Goal: Contribute content: Add original content to the website for others to see

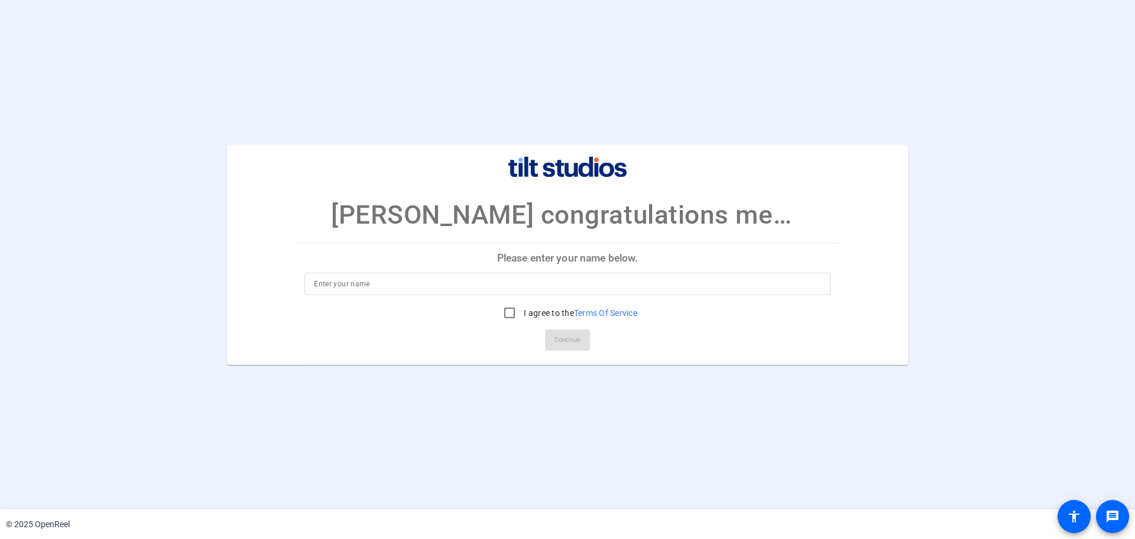
click at [408, 273] on div at bounding box center [567, 284] width 507 height 22
click at [448, 289] on input at bounding box center [567, 284] width 507 height 14
type input "[PERSON_NAME]"
drag, startPoint x: 502, startPoint y: 315, endPoint x: 509, endPoint y: 323, distance: 11.0
click at [503, 315] on input "I agree to the Terms Of Service" at bounding box center [510, 313] width 24 height 24
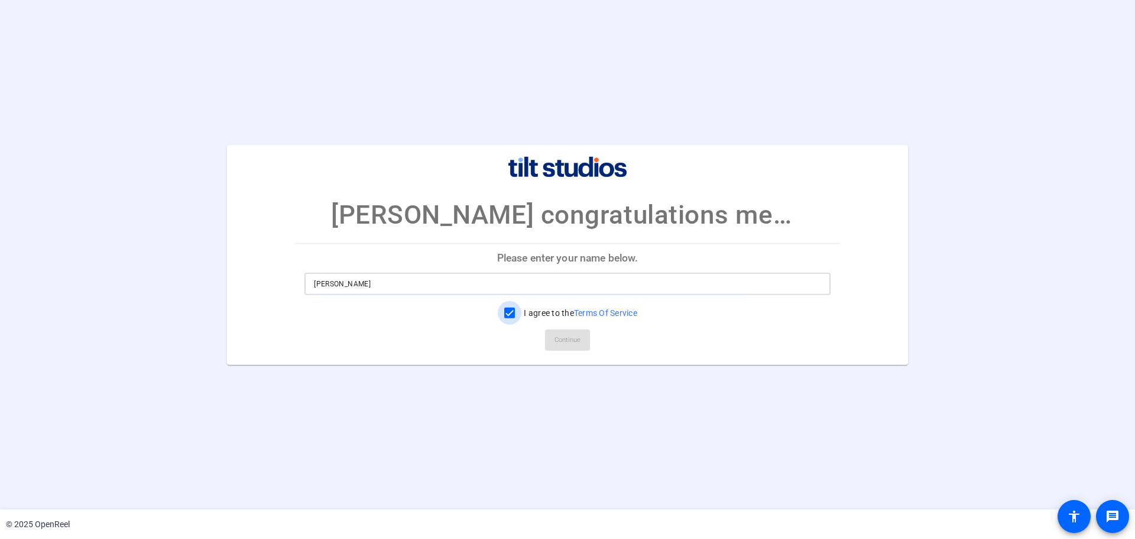
checkbox input "true"
click at [561, 339] on span "Continue" at bounding box center [568, 340] width 26 height 18
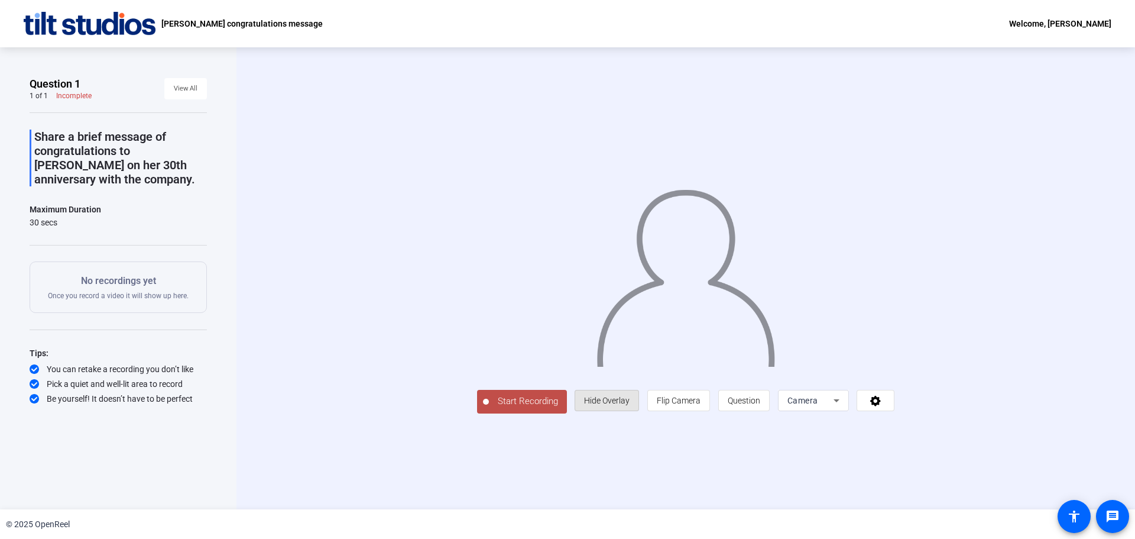
click at [604, 400] on span "Hide Overlay" at bounding box center [607, 400] width 46 height 9
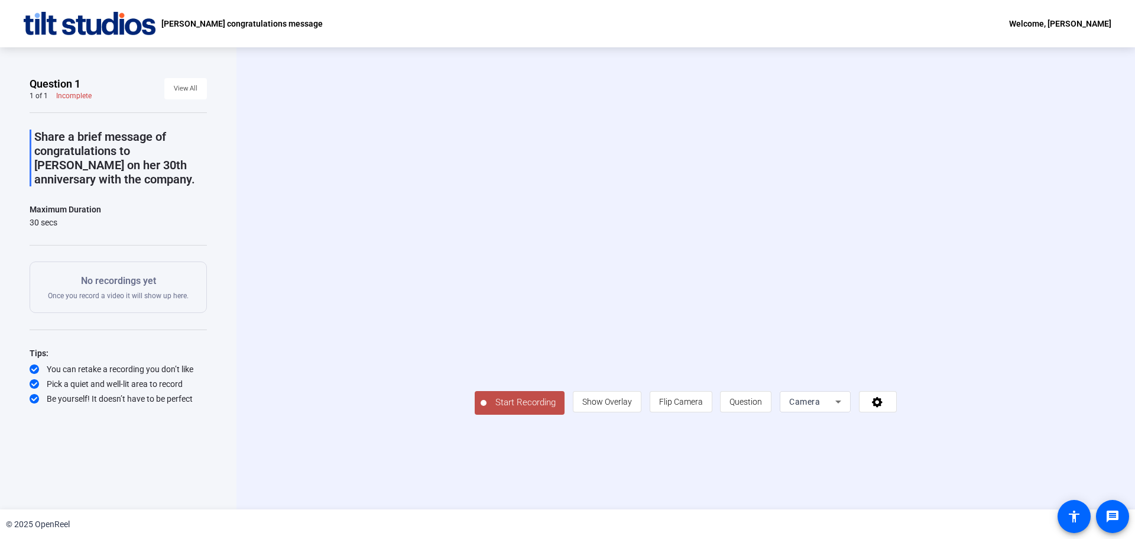
click at [604, 400] on span "Show Overlay" at bounding box center [607, 401] width 50 height 9
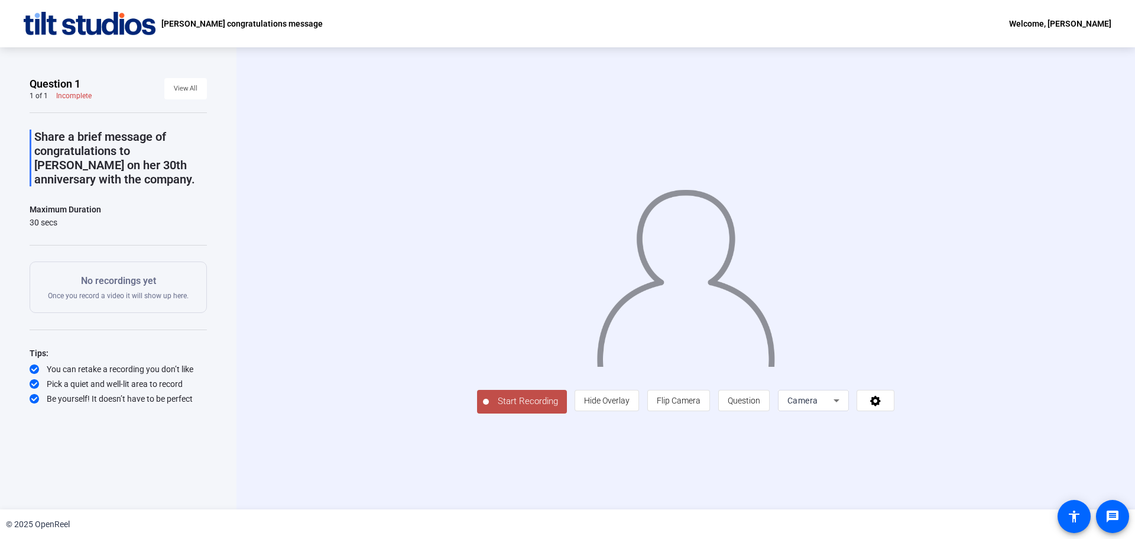
click at [807, 399] on span "Camera" at bounding box center [803, 400] width 31 height 9
click at [1026, 228] on div at bounding box center [567, 269] width 1135 height 539
click at [257, 477] on div "Start Recording person Hide Overlay flip Flip Camera question_mark Question Cam…" at bounding box center [686, 278] width 899 height 462
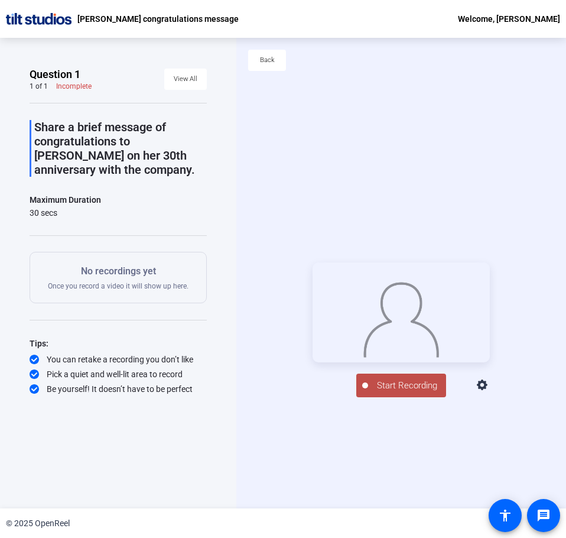
click at [388, 435] on div "Start Recording person Hide Overlay flip Flip Camera question_mark Question Cam…" at bounding box center [402, 330] width 330 height 471
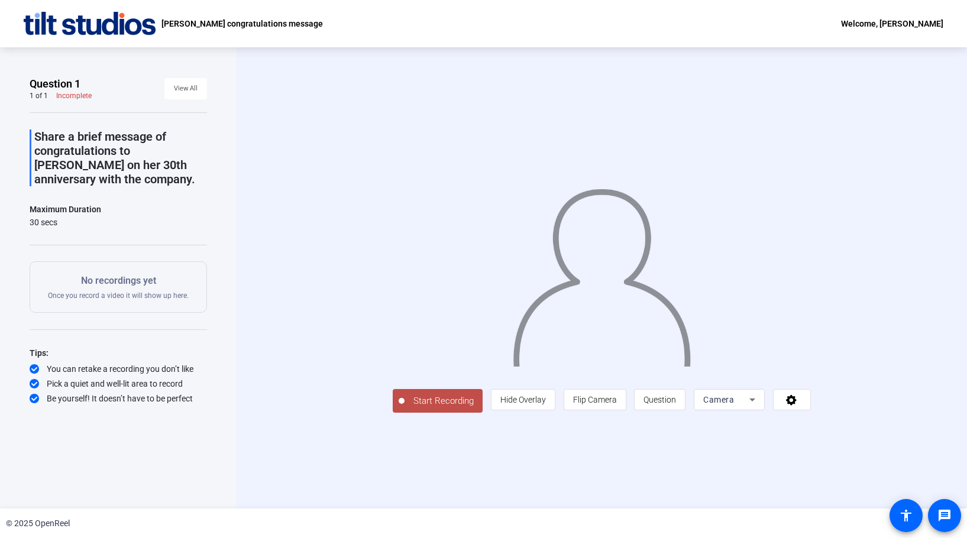
click at [374, 449] on div "Start Recording person Hide Overlay flip Flip Camera question_mark Question Cam…" at bounding box center [602, 277] width 730 height 461
click at [432, 403] on span "Start Recording" at bounding box center [443, 401] width 78 height 14
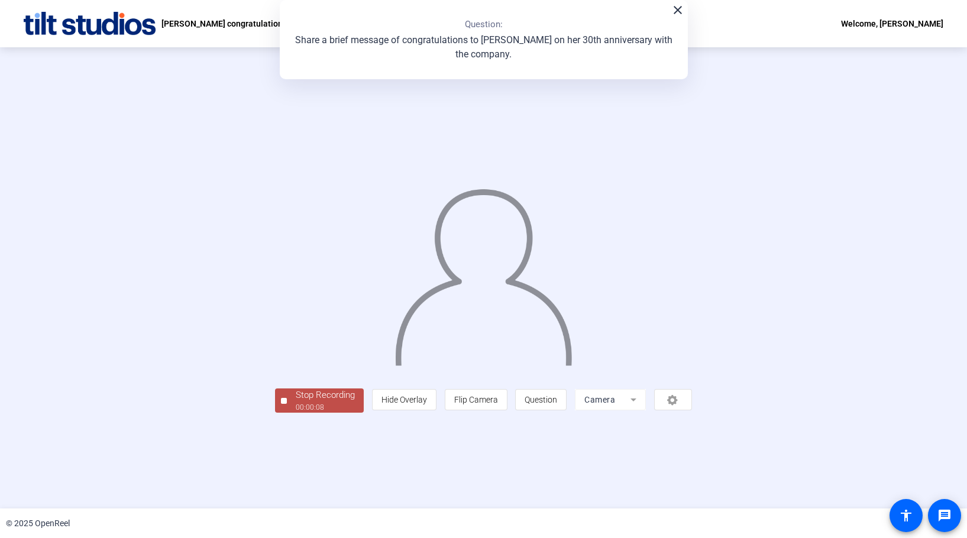
click at [314, 403] on div "00:00:08" at bounding box center [325, 407] width 59 height 11
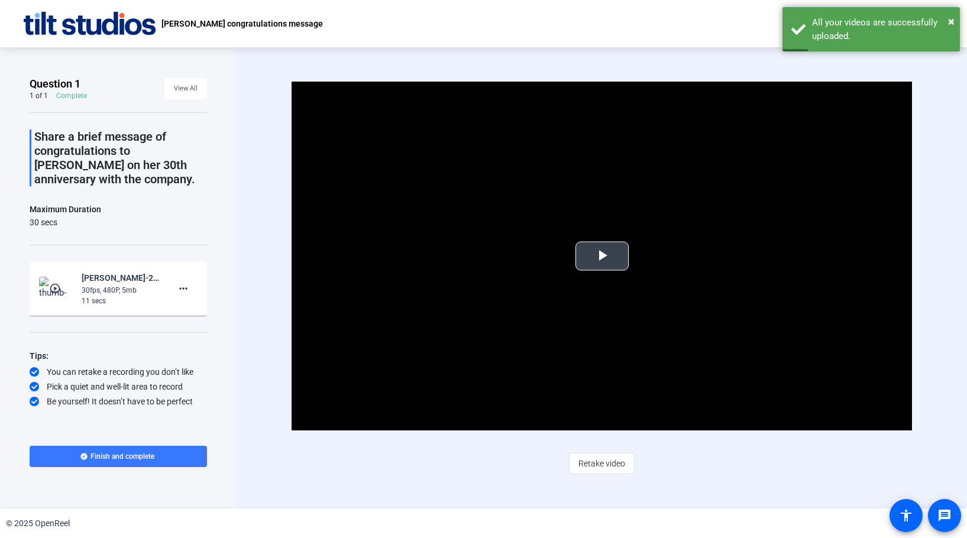
click at [602, 256] on span "Video Player" at bounding box center [602, 256] width 0 height 0
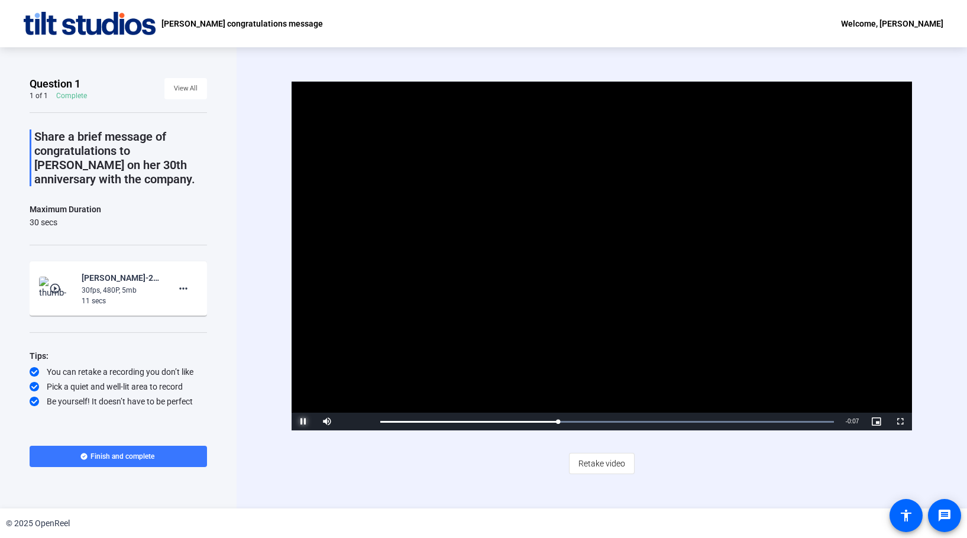
click at [305, 422] on span "Video Player" at bounding box center [304, 422] width 24 height 0
click at [609, 466] on span "Retake video" at bounding box center [601, 463] width 47 height 22
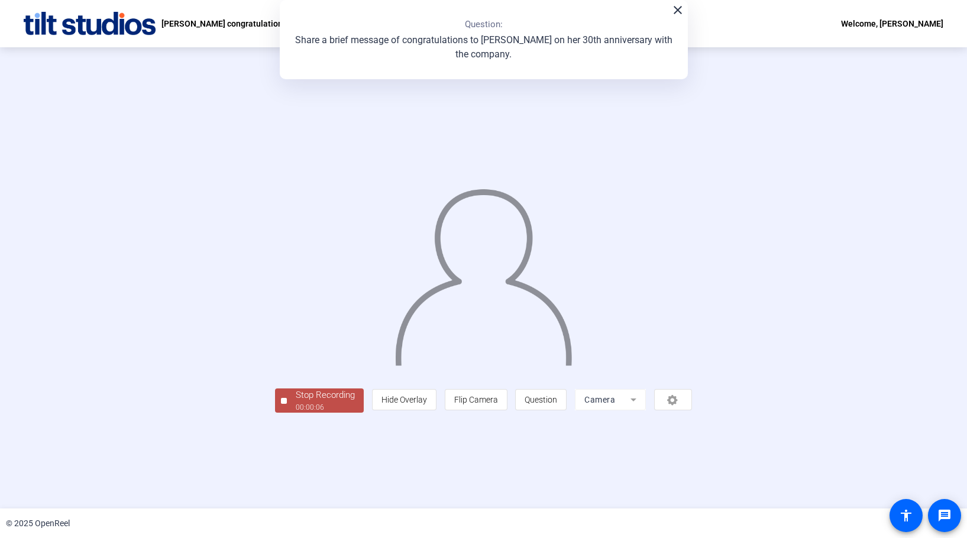
click at [296, 402] on div "Stop Recording" at bounding box center [325, 395] width 59 height 14
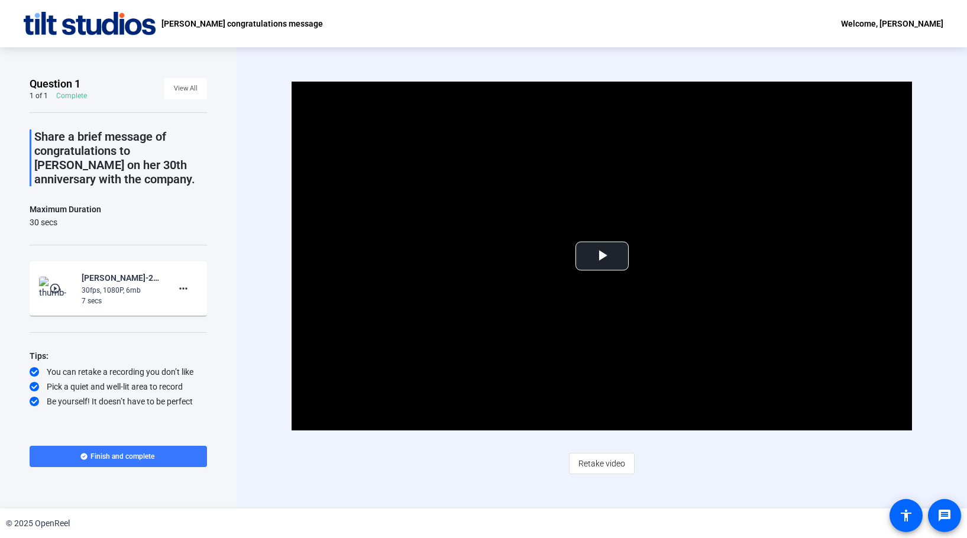
click at [594, 461] on span "Retake video" at bounding box center [601, 463] width 47 height 22
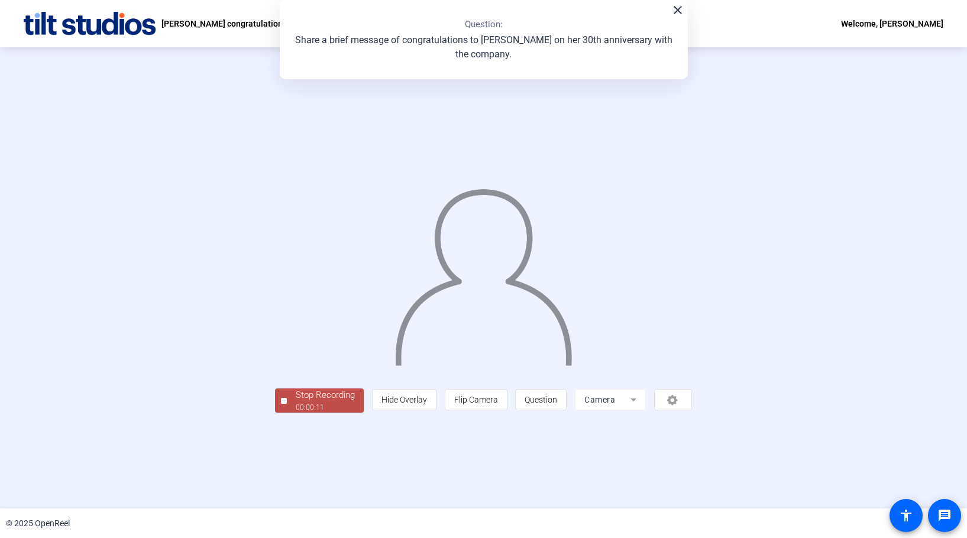
click at [296, 413] on div "00:00:11" at bounding box center [325, 407] width 59 height 11
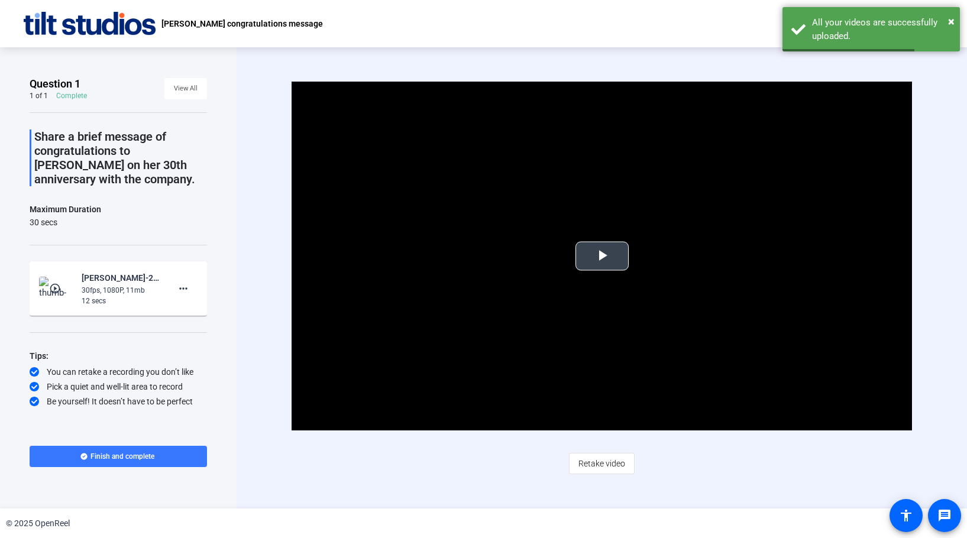
click at [602, 256] on span "Video Player" at bounding box center [602, 256] width 0 height 0
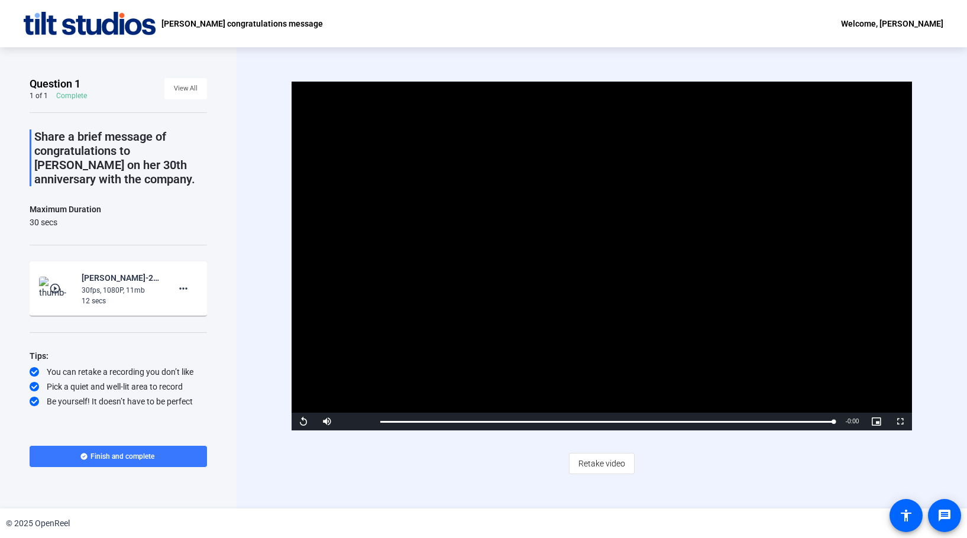
click at [609, 465] on span "Retake video" at bounding box center [601, 463] width 47 height 22
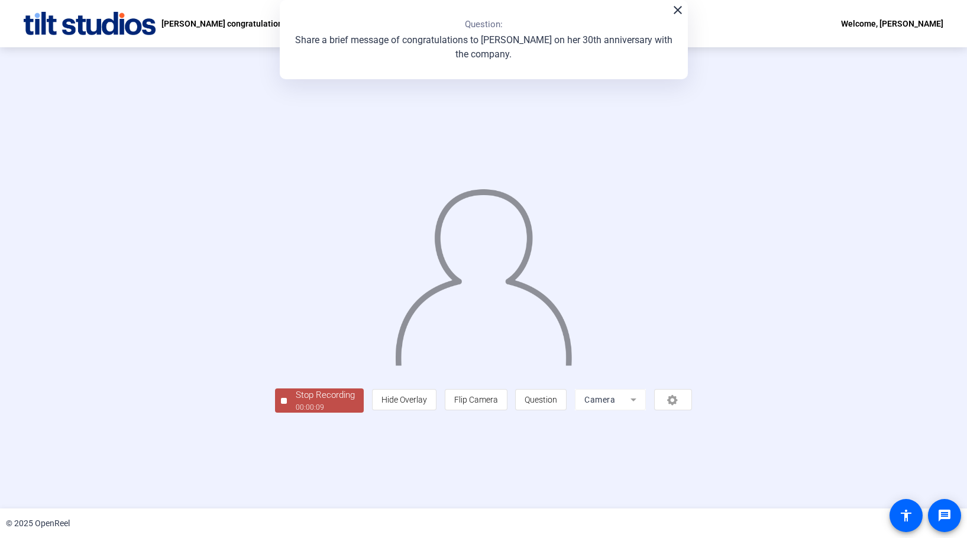
click at [296, 402] on div "Stop Recording" at bounding box center [325, 395] width 59 height 14
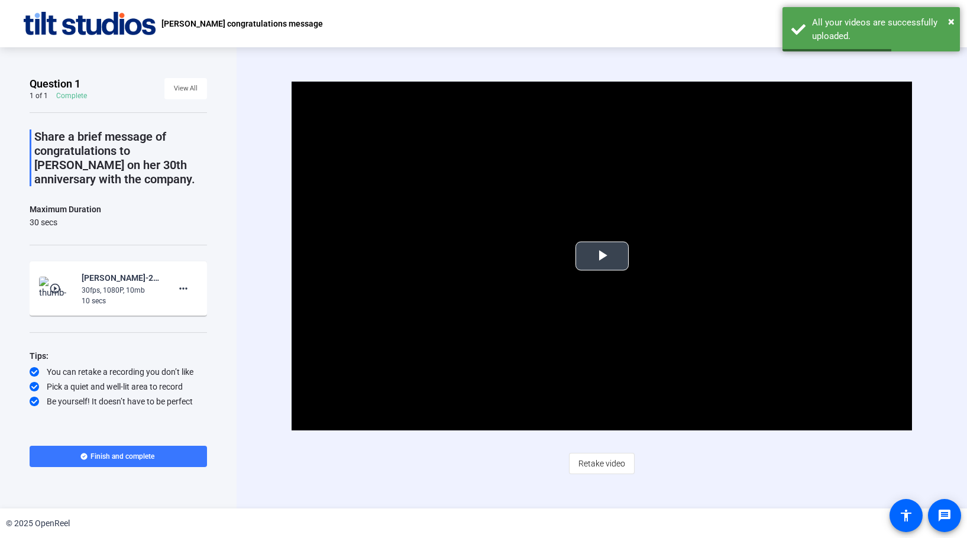
click at [602, 256] on span "Video Player" at bounding box center [602, 256] width 0 height 0
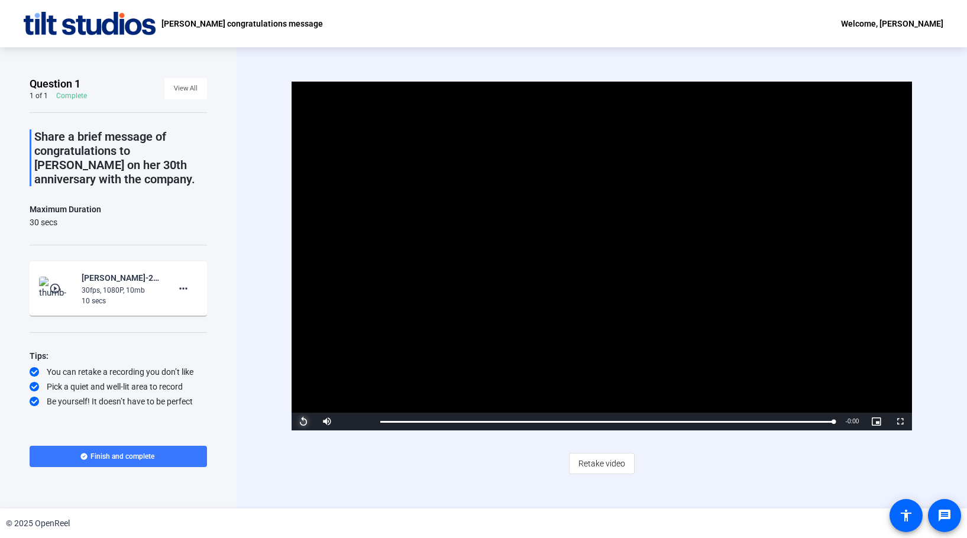
click at [305, 422] on span "Video Player" at bounding box center [304, 422] width 24 height 0
click at [599, 468] on span "Retake video" at bounding box center [601, 463] width 47 height 22
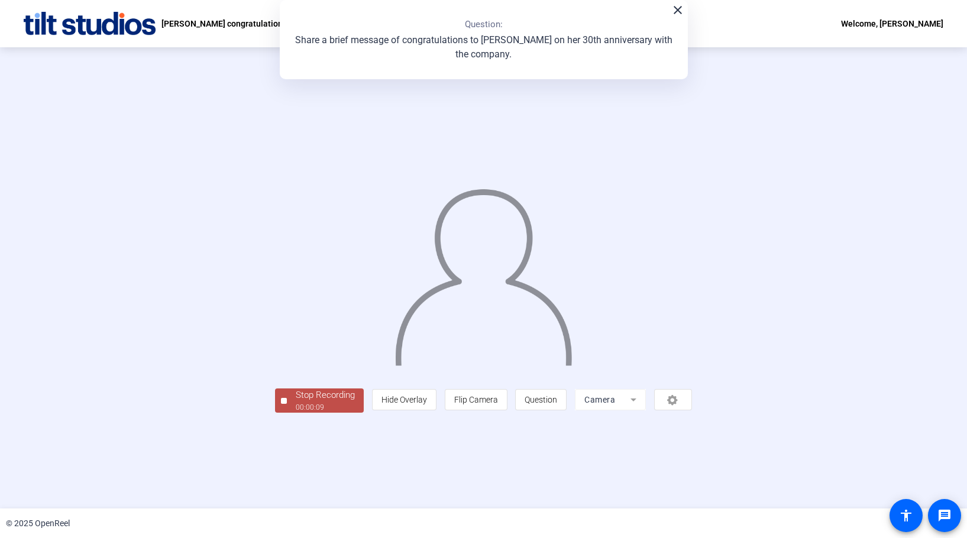
click at [296, 413] on div "00:00:09" at bounding box center [325, 407] width 59 height 11
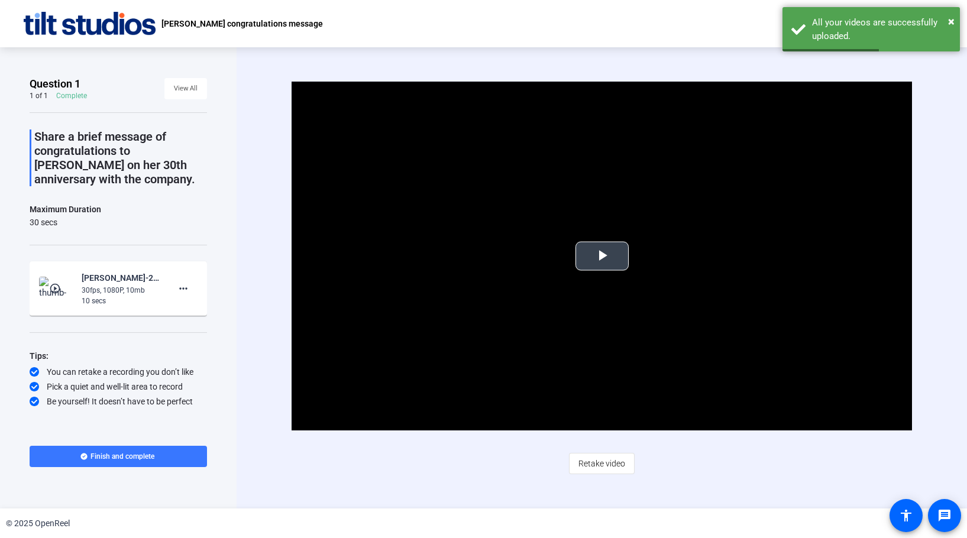
click at [602, 256] on span "Video Player" at bounding box center [602, 256] width 0 height 0
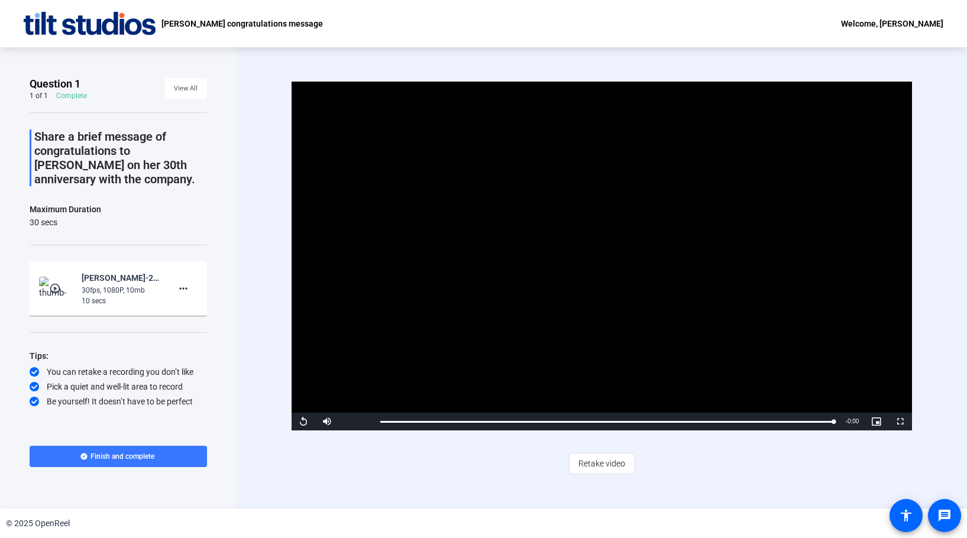
drag, startPoint x: 118, startPoint y: 461, endPoint x: 132, endPoint y: 451, distance: 16.6
click at [132, 451] on button "Finish and complete" at bounding box center [118, 456] width 177 height 21
